Goal: Communication & Community: Answer question/provide support

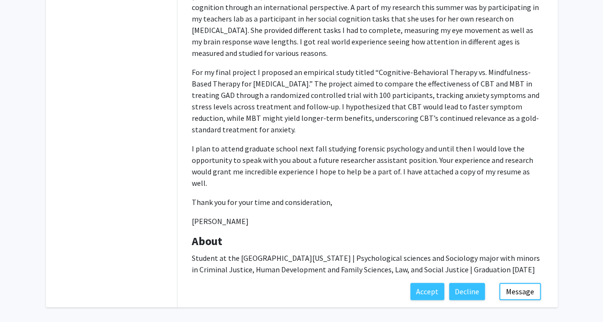
scroll to position [306, 0]
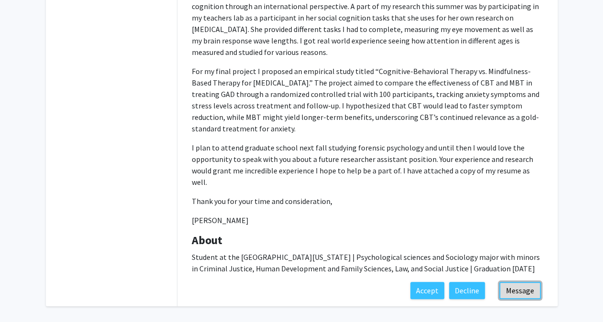
click at [517, 282] on button "Message" at bounding box center [520, 290] width 42 height 17
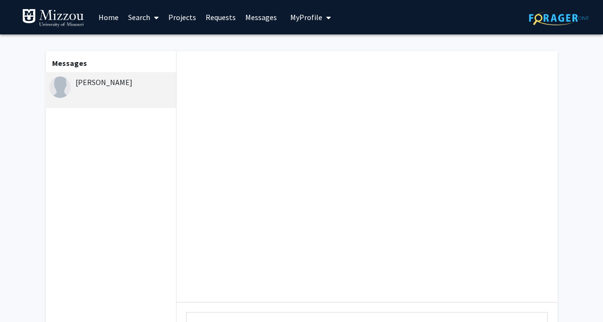
click at [111, 90] on div "[PERSON_NAME]" at bounding box center [110, 90] width 132 height 36
click at [577, 133] on fg-messaging "Messages [PERSON_NAME] Type a message Send" at bounding box center [301, 220] width 603 height 373
click at [109, 84] on div "[PERSON_NAME]" at bounding box center [111, 81] width 125 height 11
click at [253, 17] on link "Messages" at bounding box center [260, 16] width 41 height 33
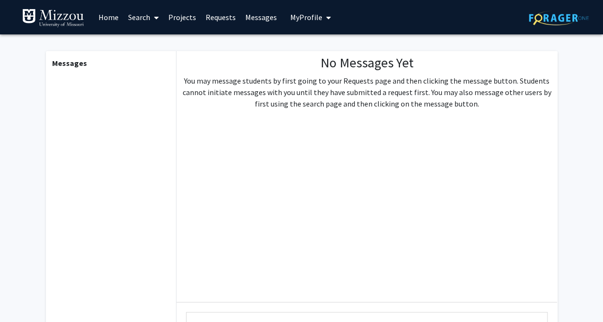
click at [211, 21] on link "Requests" at bounding box center [221, 16] width 40 height 33
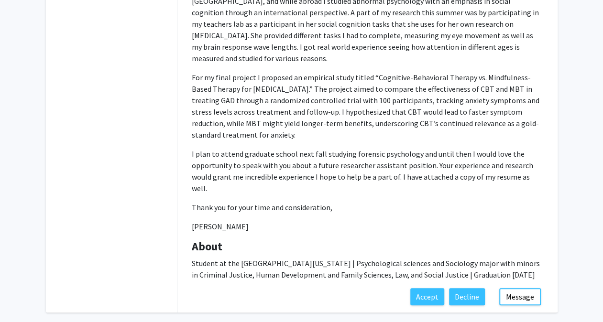
scroll to position [306, 0]
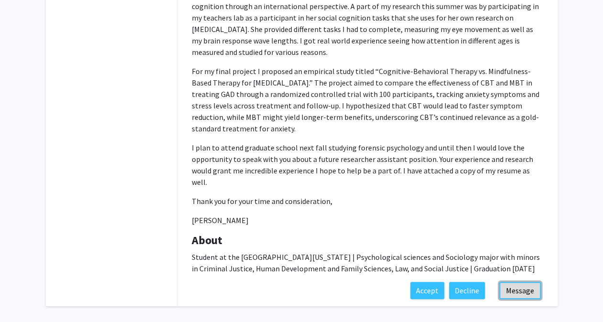
click at [519, 282] on button "Message" at bounding box center [520, 290] width 42 height 17
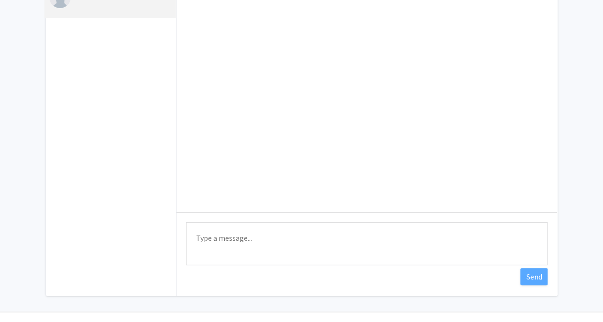
scroll to position [114, 0]
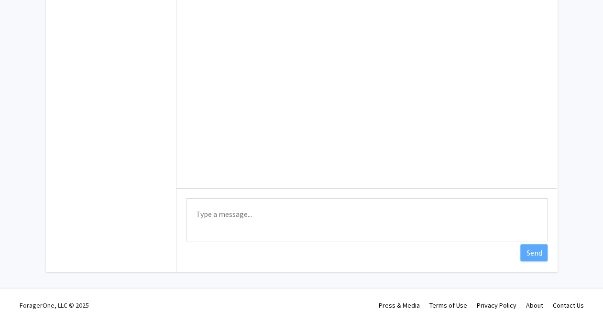
click at [344, 218] on textarea "Type a message" at bounding box center [366, 219] width 361 height 43
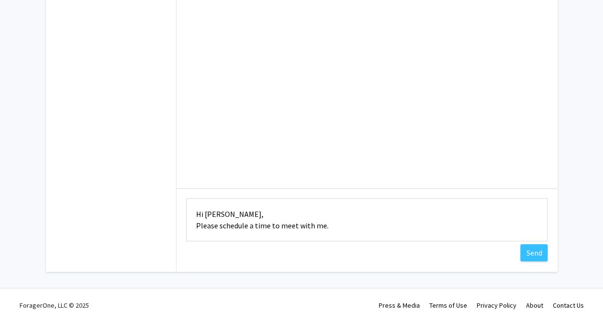
click at [350, 231] on textarea "Hi [PERSON_NAME], Please schedule a time to meet with me." at bounding box center [366, 219] width 361 height 43
paste textarea "[URL][DOMAIN_NAME]"
click at [386, 223] on textarea "Hi [PERSON_NAME], Please schedule a time to meet with me. You may schedule me t…" at bounding box center [366, 219] width 361 height 43
click at [385, 224] on textarea "Hi [PERSON_NAME], Please schedule a time to meet with me. You may schedule me t…" at bounding box center [366, 219] width 361 height 43
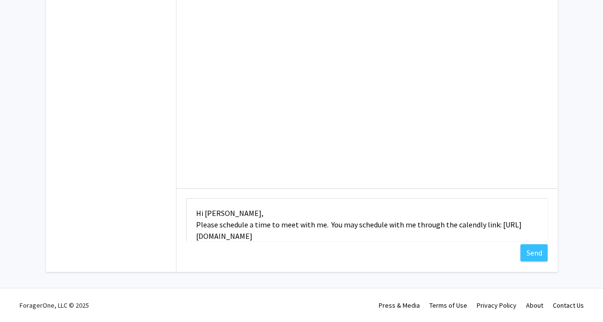
click at [378, 234] on textarea "Hi [PERSON_NAME], Please schedule a time to meet with me. You may schedule with…" at bounding box center [366, 219] width 361 height 43
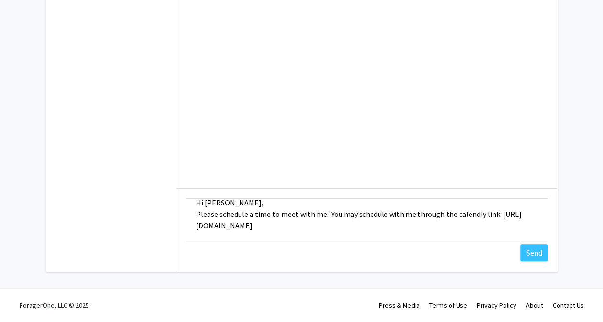
scroll to position [24, 0]
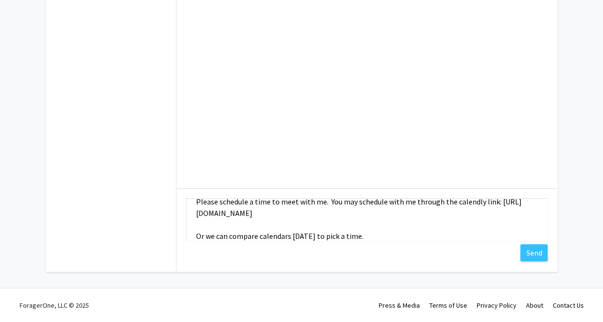
click at [387, 200] on textarea "Hi [PERSON_NAME], Please schedule a time to meet with me. You may schedule with…" at bounding box center [366, 219] width 361 height 43
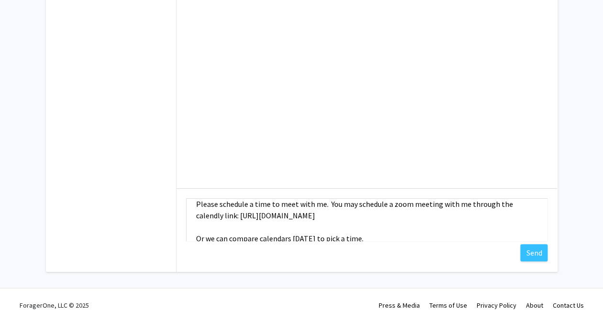
click at [485, 233] on textarea "Hi [PERSON_NAME], Please schedule a time to meet with me. You may schedule a zo…" at bounding box center [366, 219] width 361 height 43
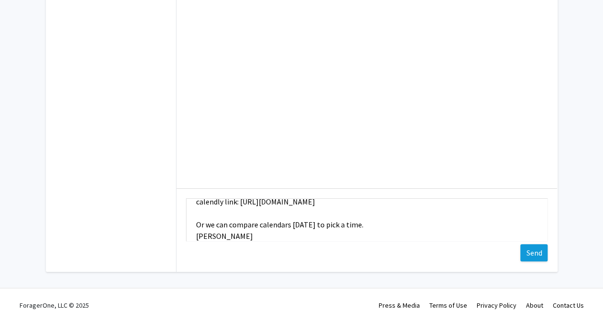
type textarea "Hi [PERSON_NAME], Please schedule a time to meet with me. You may schedule a zo…"
click at [535, 254] on button "Send" at bounding box center [533, 252] width 27 height 17
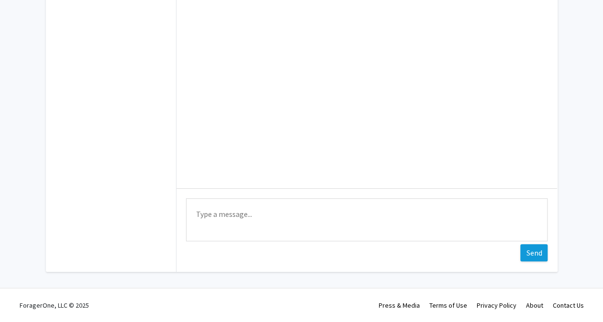
scroll to position [0, 0]
